Goal: Book appointment/travel/reservation

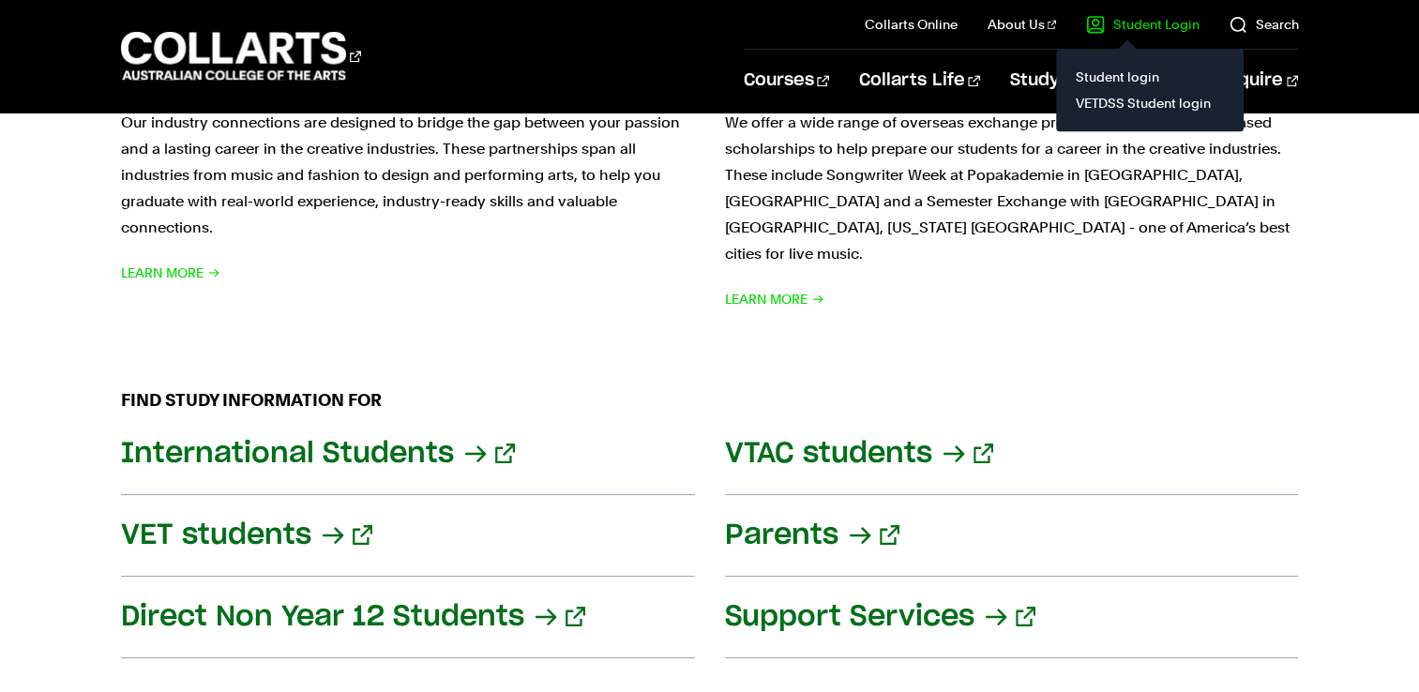
scroll to position [2135, 0]
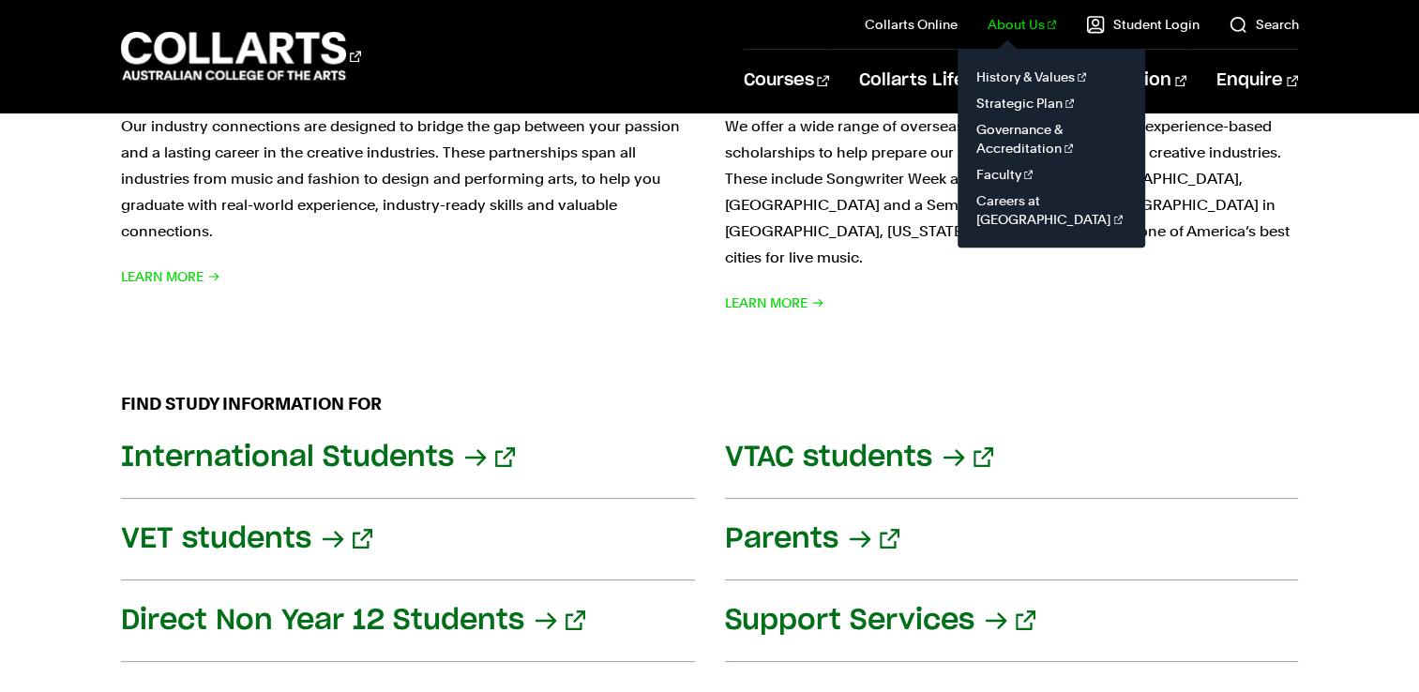
click at [1024, 23] on link "About Us" at bounding box center [1022, 24] width 69 height 19
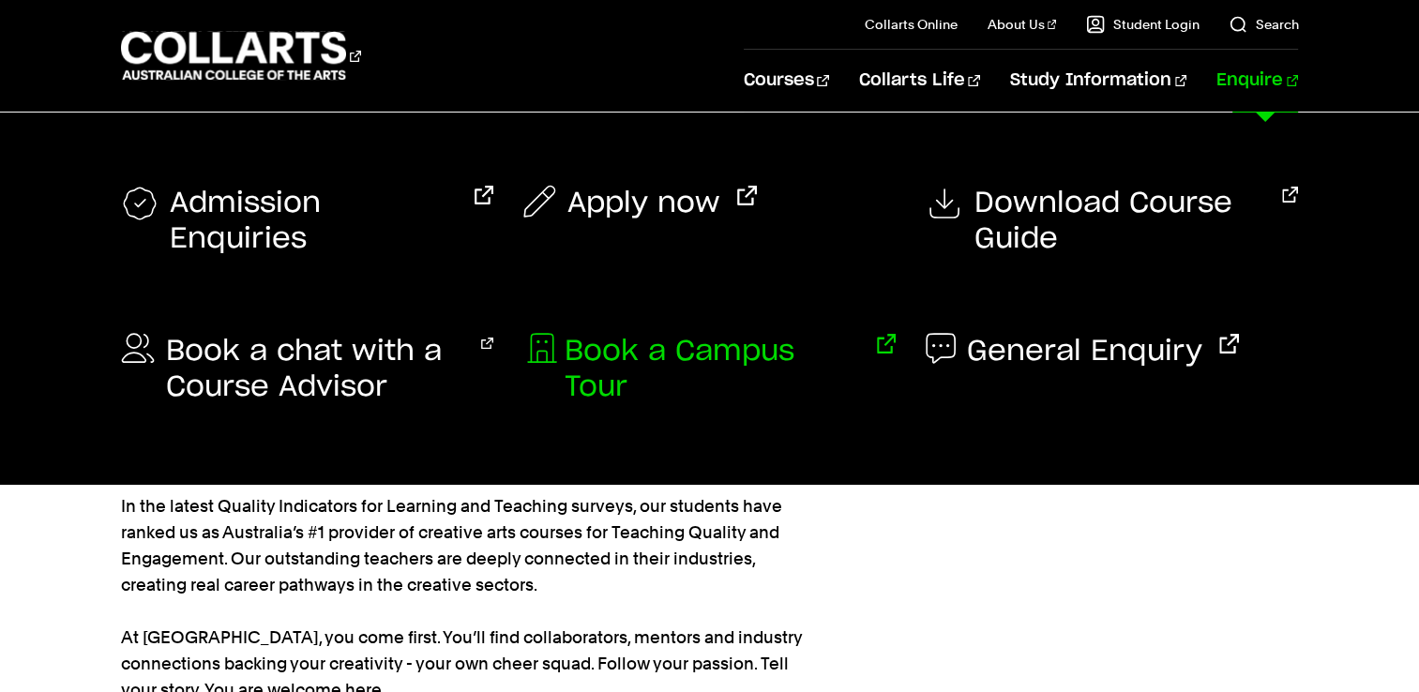
click at [524, 340] on link "Book a Campus Tour" at bounding box center [709, 369] width 372 height 71
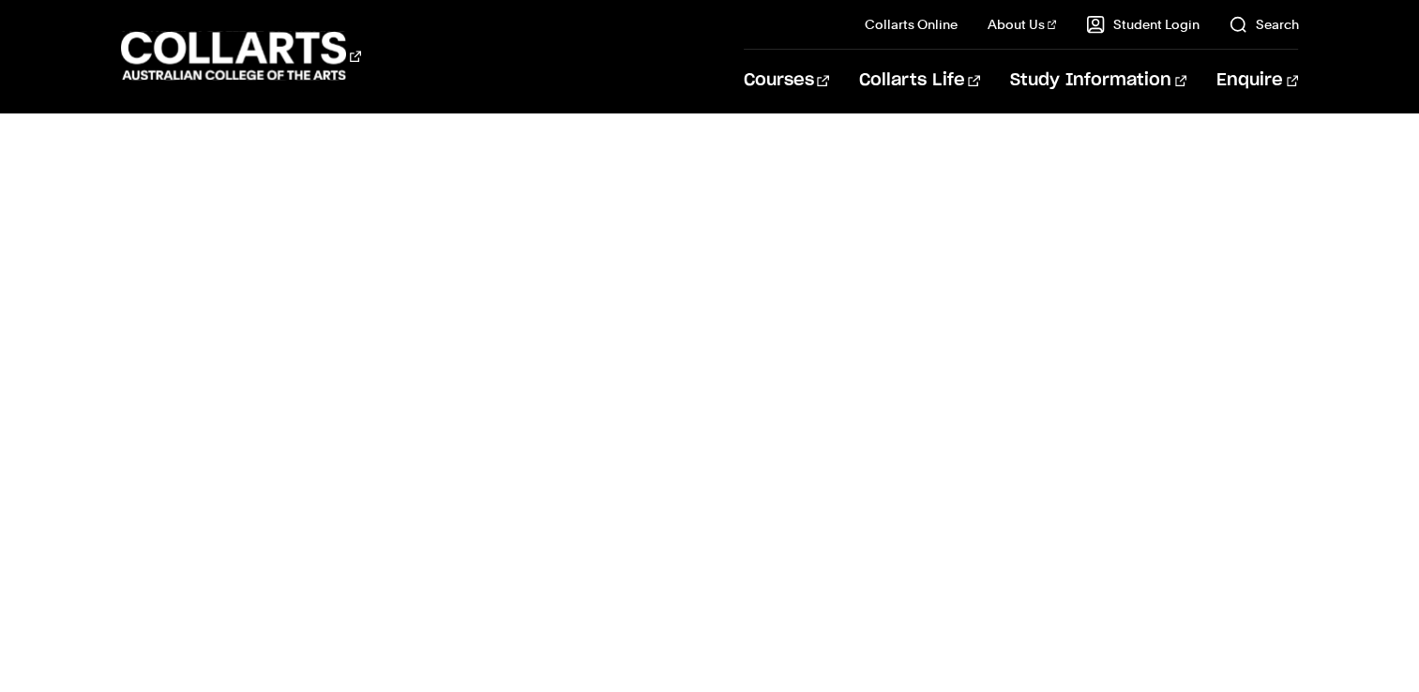
scroll to position [983, 0]
